Goal: Check status: Check status

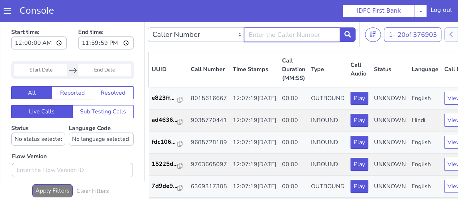
click at [271, 30] on input "text" at bounding box center [292, 35] width 96 height 14
type input "9448563588"
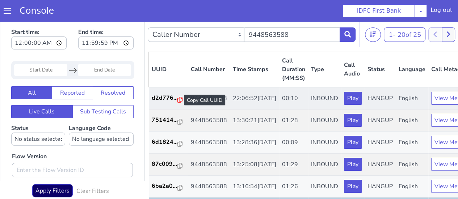
click at [180, 99] on icon at bounding box center [179, 100] width 5 height 6
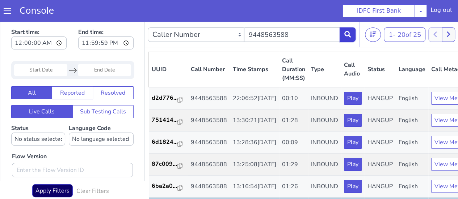
click at [341, 36] on button at bounding box center [348, 35] width 16 height 14
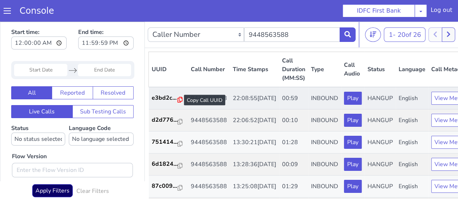
click at [180, 100] on icon at bounding box center [179, 100] width 5 height 6
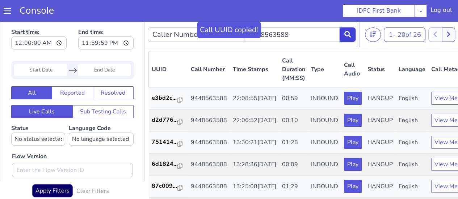
click at [349, 38] on button at bounding box center [348, 35] width 16 height 14
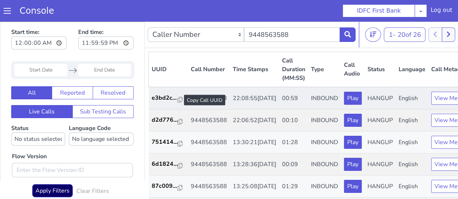
click at [178, 103] on div at bounding box center [179, 100] width 5 height 9
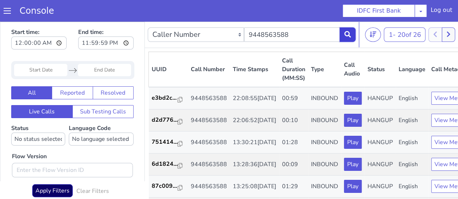
click at [348, 38] on button at bounding box center [348, 35] width 16 height 14
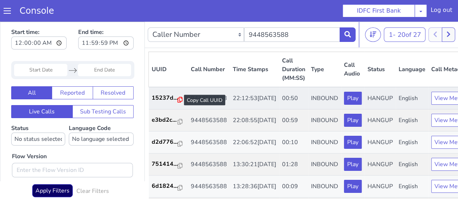
click at [177, 98] on icon at bounding box center [179, 100] width 5 height 6
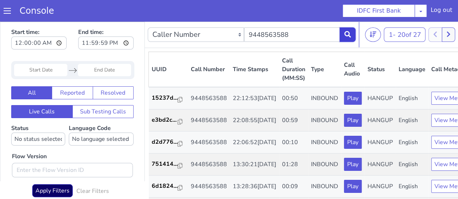
click at [348, 30] on button at bounding box center [348, 35] width 16 height 14
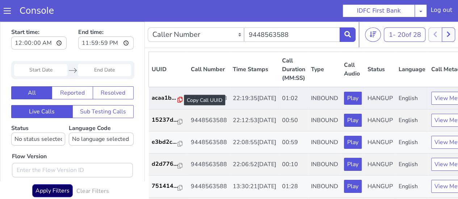
click at [178, 101] on icon at bounding box center [179, 100] width 5 height 6
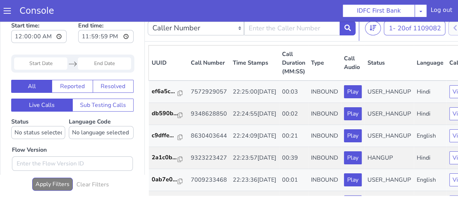
scroll to position [3, 0]
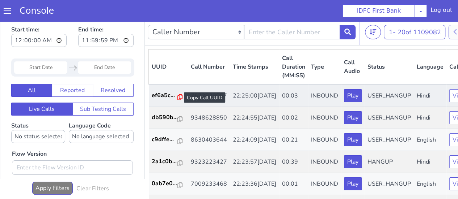
click at [177, 97] on icon at bounding box center [179, 97] width 5 height 6
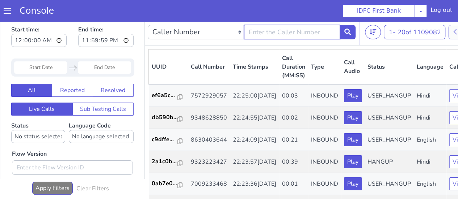
click at [313, 29] on input "text" at bounding box center [292, 32] width 96 height 14
type input "9448563588"
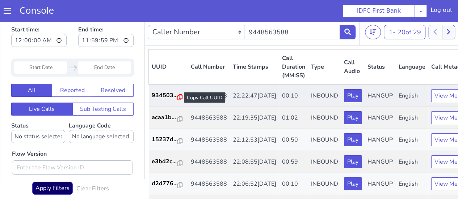
click at [179, 95] on icon at bounding box center [179, 97] width 5 height 6
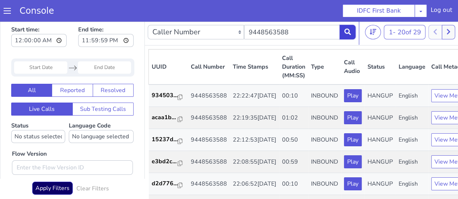
click at [351, 34] on button at bounding box center [348, 32] width 16 height 14
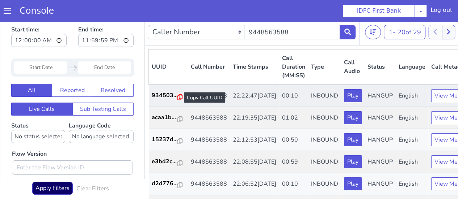
click at [180, 95] on icon at bounding box center [179, 97] width 5 height 6
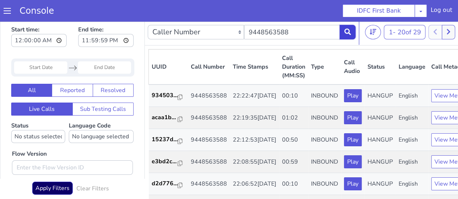
click at [345, 31] on icon at bounding box center [347, 32] width 7 height 7
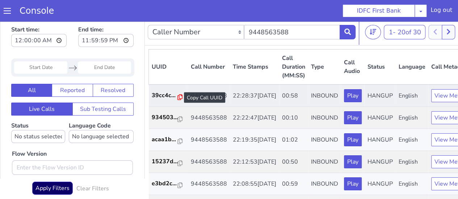
click at [179, 97] on icon at bounding box center [179, 97] width 5 height 6
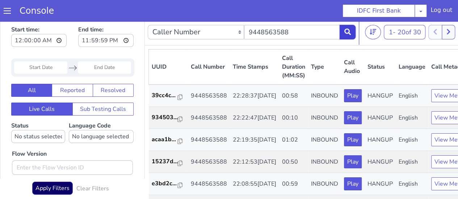
click at [347, 33] on icon at bounding box center [347, 32] width 7 height 7
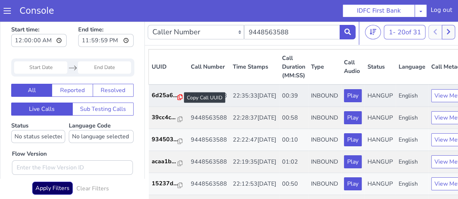
click at [180, 97] on icon at bounding box center [179, 97] width 5 height 6
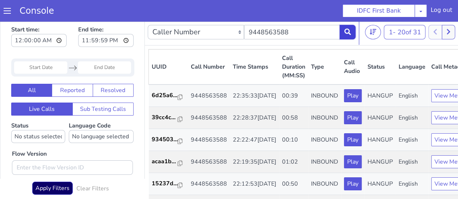
click at [342, 30] on button at bounding box center [348, 32] width 16 height 14
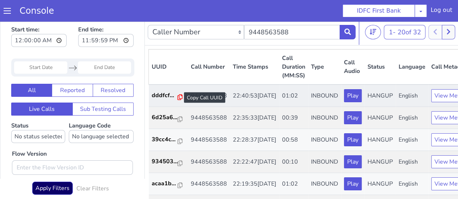
click at [177, 97] on icon at bounding box center [179, 97] width 5 height 6
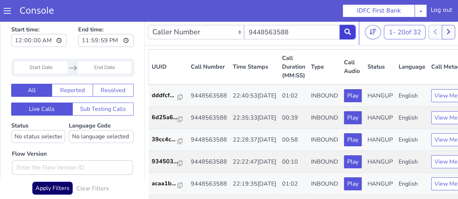
click at [345, 32] on icon at bounding box center [347, 32] width 7 height 7
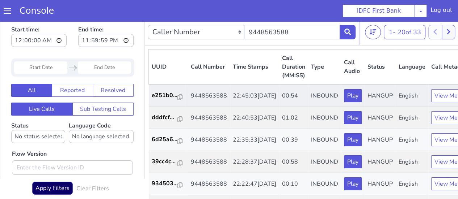
click at [182, 95] on td "e251b0..." at bounding box center [168, 96] width 39 height 22
click at [180, 94] on div at bounding box center [179, 97] width 5 height 9
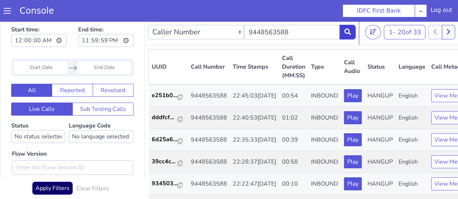
click at [346, 29] on icon at bounding box center [347, 32] width 7 height 7
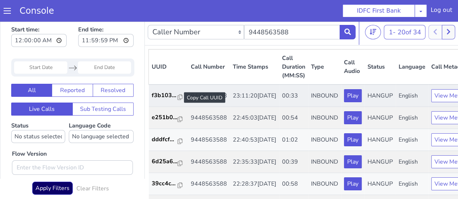
click at [178, 94] on div at bounding box center [179, 97] width 5 height 9
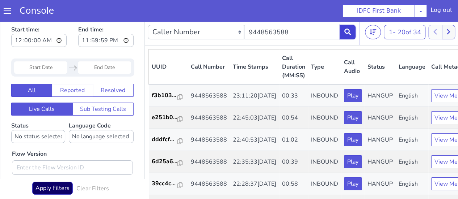
click at [343, 26] on button at bounding box center [348, 32] width 16 height 14
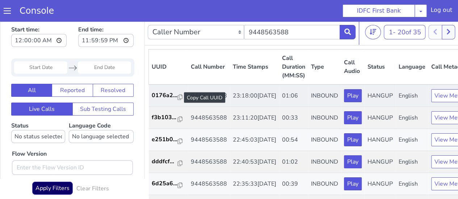
click at [178, 93] on div at bounding box center [179, 97] width 5 height 9
